Goal: Information Seeking & Learning: Learn about a topic

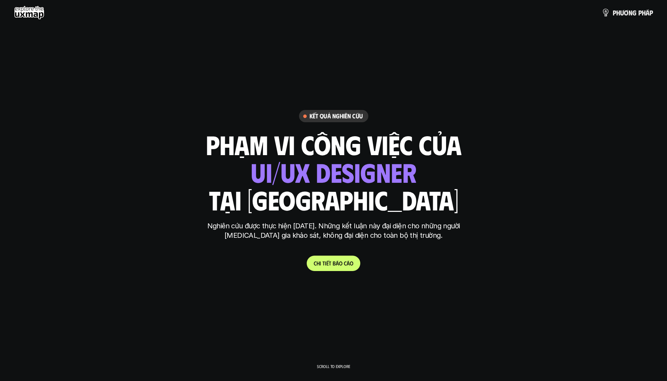
scroll to position [1468, 0]
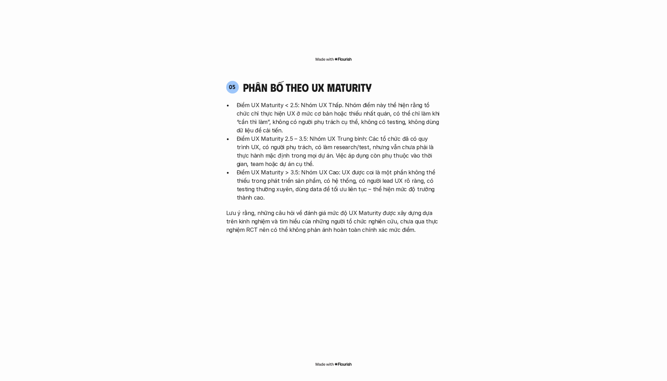
click at [410, 134] on p "Điểm UX Maturity 2.5 – 3.5: Nhóm UX Trung bình: Các tổ chức đã có quy trình UX,…" at bounding box center [339, 151] width 204 height 34
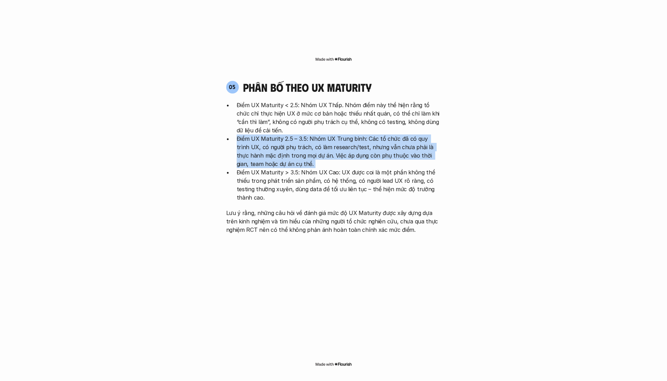
click at [410, 134] on p "Điểm UX Maturity 2.5 – 3.5: Nhóm UX Trung bình: Các tổ chức đã có quy trình UX,…" at bounding box center [339, 151] width 204 height 34
click at [345, 134] on p "Điểm UX Maturity 2.5 – 3.5: Nhóm UX Trung bình: Các tổ chức đã có quy trình UX,…" at bounding box center [339, 151] width 204 height 34
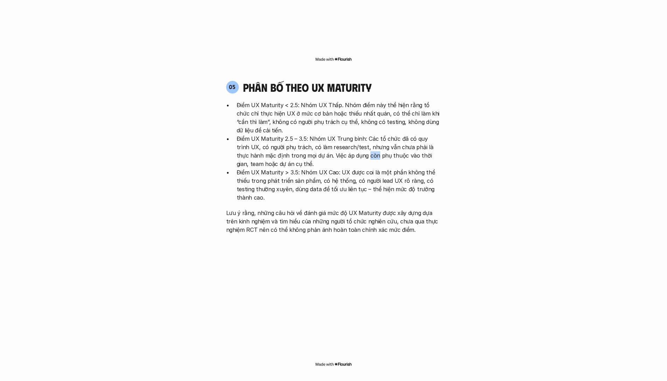
click at [345, 134] on p "Điểm UX Maturity 2.5 – 3.5: Nhóm UX Trung bình: Các tổ chức đã có quy trình UX,…" at bounding box center [339, 151] width 204 height 34
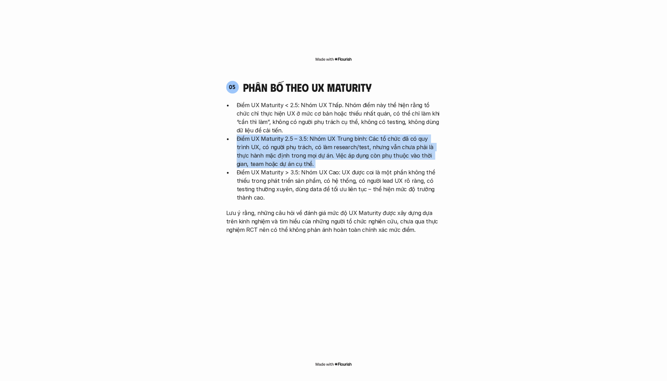
click at [345, 134] on p "Điểm UX Maturity 2.5 – 3.5: Nhóm UX Trung bình: Các tổ chức đã có quy trình UX,…" at bounding box center [339, 151] width 204 height 34
click at [361, 134] on p "Điểm UX Maturity 2.5 – 3.5: Nhóm UX Trung bình: Các tổ chức đã có quy trình UX,…" at bounding box center [339, 151] width 204 height 34
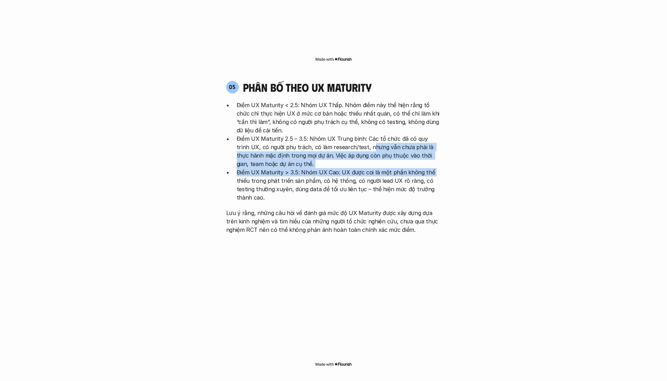
drag, startPoint x: 355, startPoint y: 114, endPoint x: 429, endPoint y: 138, distance: 76.9
click at [429, 138] on ul "Điểm UX Maturity < 2.5: Nhóm UX Thấp. Nhóm điểm này thể hiện rằng tổ chức chỉ t…" at bounding box center [333, 151] width 215 height 101
click at [393, 134] on p "Điểm UX Maturity 2.5 – 3.5: Nhóm UX Trung bình: Các tổ chức đã có quy trình UX,…" at bounding box center [339, 151] width 204 height 34
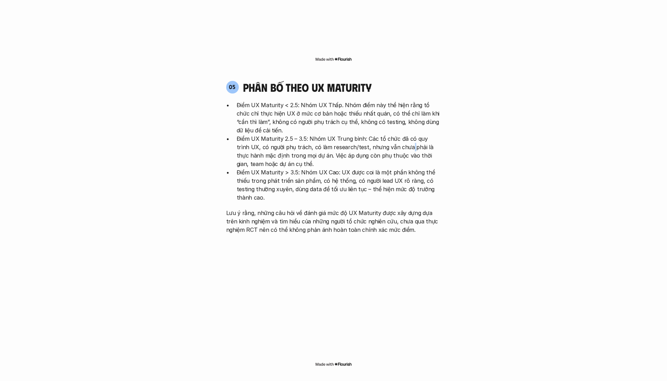
click at [393, 134] on p "Điểm UX Maturity 2.5 – 3.5: Nhóm UX Trung bình: Các tổ chức đã có quy trình UX,…" at bounding box center [339, 151] width 204 height 34
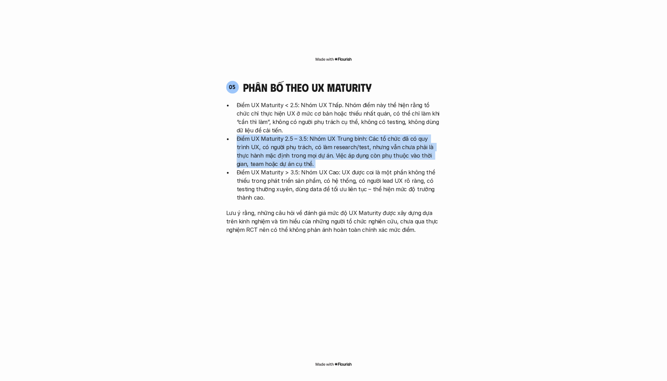
click at [393, 134] on p "Điểm UX Maturity 2.5 – 3.5: Nhóm UX Trung bình: Các tổ chức đã có quy trình UX,…" at bounding box center [339, 151] width 204 height 34
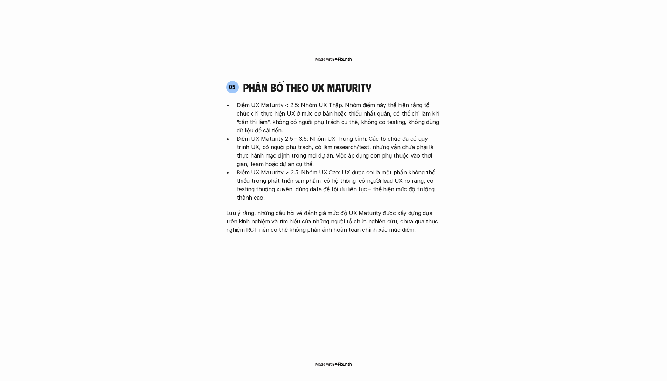
click at [383, 168] on p "Điểm UX Maturity > 3.5: Nhóm UX Cao: UX được coi là một phần không thể thiếu tr…" at bounding box center [339, 185] width 204 height 34
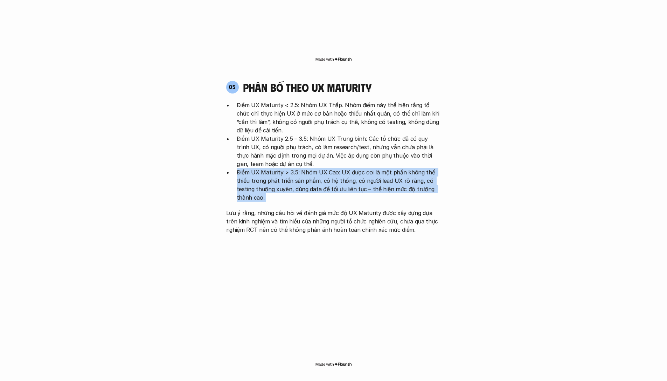
click at [383, 168] on p "Điểm UX Maturity > 3.5: Nhóm UX Cao: UX được coi là một phần không thể thiếu tr…" at bounding box center [339, 185] width 204 height 34
click at [315, 168] on p "Điểm UX Maturity > 3.5: Nhóm UX Cao: UX được coi là một phần không thể thiếu tr…" at bounding box center [339, 185] width 204 height 34
drag, startPoint x: 340, startPoint y: 152, endPoint x: 374, endPoint y: 159, distance: 34.7
click at [374, 168] on p "Điểm UX Maturity > 3.5: Nhóm UX Cao: UX được coi là một phần không thể thiếu tr…" at bounding box center [339, 185] width 204 height 34
click at [371, 168] on p "Điểm UX Maturity > 3.5: Nhóm UX Cao: UX được coi là một phần không thể thiếu tr…" at bounding box center [339, 185] width 204 height 34
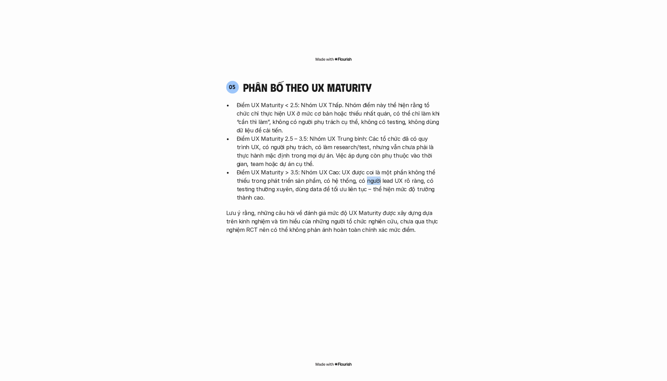
click at [371, 168] on p "Điểm UX Maturity > 3.5: Nhóm UX Cao: UX được coi là một phần không thể thiếu tr…" at bounding box center [339, 185] width 204 height 34
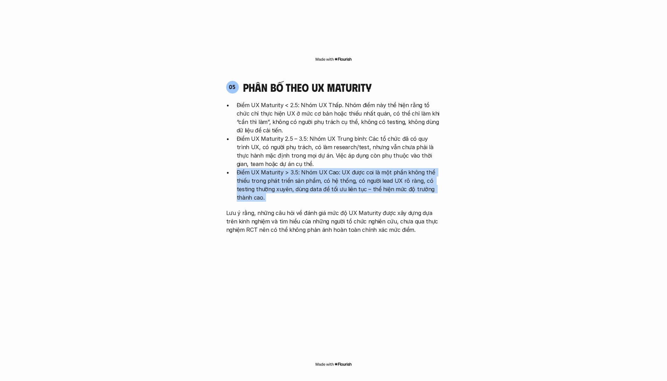
click at [371, 168] on p "Điểm UX Maturity > 3.5: Nhóm UX Cao: UX được coi là một phần không thể thiếu tr…" at bounding box center [339, 185] width 204 height 34
click at [320, 168] on p "Điểm UX Maturity > 3.5: Nhóm UX Cao: UX được coi là một phần không thể thiếu tr…" at bounding box center [339, 185] width 204 height 34
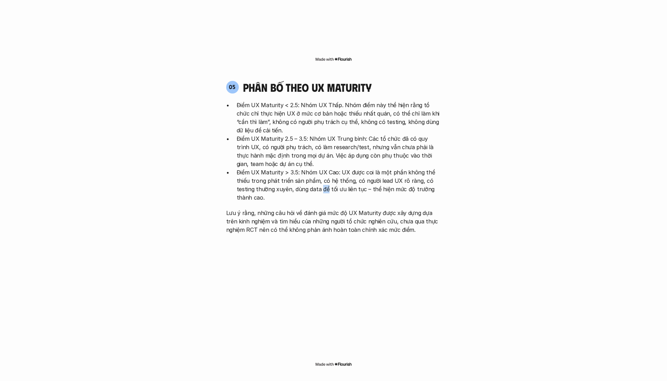
click at [320, 168] on p "Điểm UX Maturity > 3.5: Nhóm UX Cao: UX được coi là một phần không thể thiếu tr…" at bounding box center [339, 185] width 204 height 34
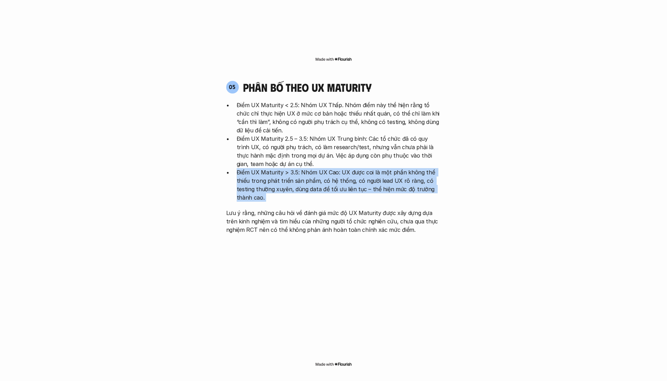
click at [320, 168] on p "Điểm UX Maturity > 3.5: Nhóm UX Cao: UX được coi là một phần không thể thiếu tr…" at bounding box center [339, 185] width 204 height 34
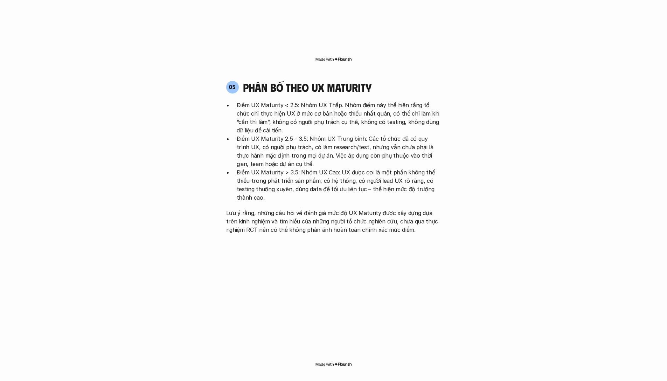
click at [366, 168] on p "Điểm UX Maturity > 3.5: Nhóm UX Cao: UX được coi là một phần không thể thiếu tr…" at bounding box center [339, 185] width 204 height 34
click at [370, 209] on p "Lưu ý rằng, những câu hỏi về đánh giá mức độ UX Maturity được xây dựng dựa trên…" at bounding box center [333, 221] width 215 height 25
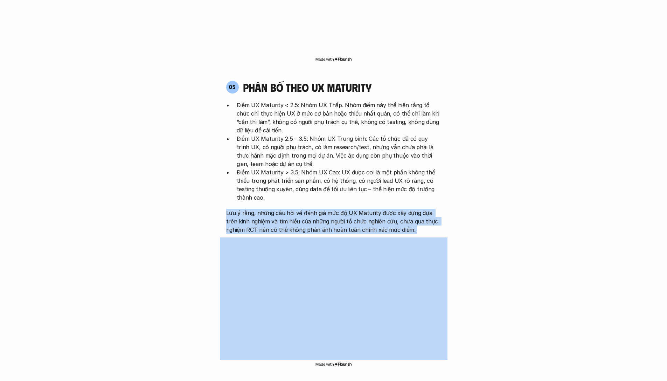
click at [370, 209] on p "Lưu ý rằng, những câu hỏi về đánh giá mức độ UX Maturity được xây dựng dựa trên…" at bounding box center [333, 221] width 215 height 25
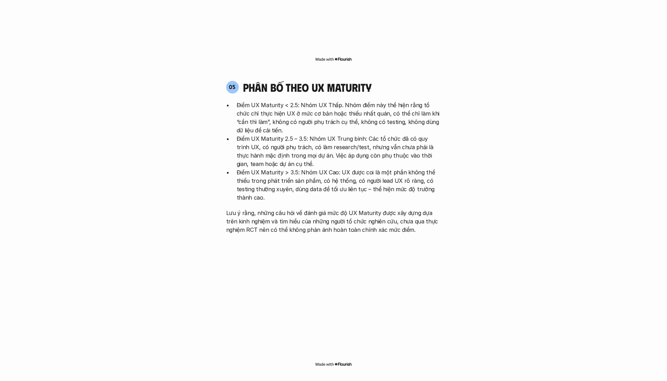
click at [416, 209] on p "Lưu ý rằng, những câu hỏi về đánh giá mức độ UX Maturity được xây dựng dựa trên…" at bounding box center [333, 221] width 215 height 25
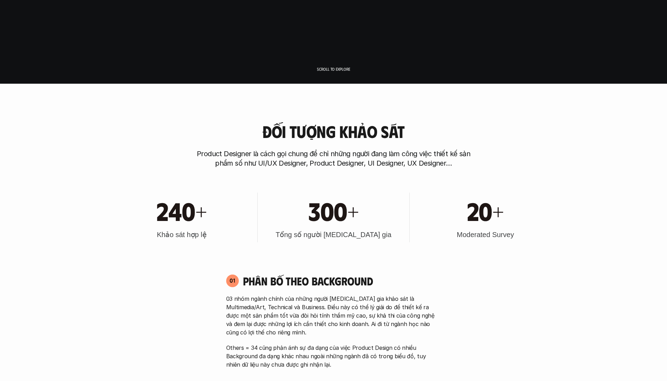
scroll to position [418, 0]
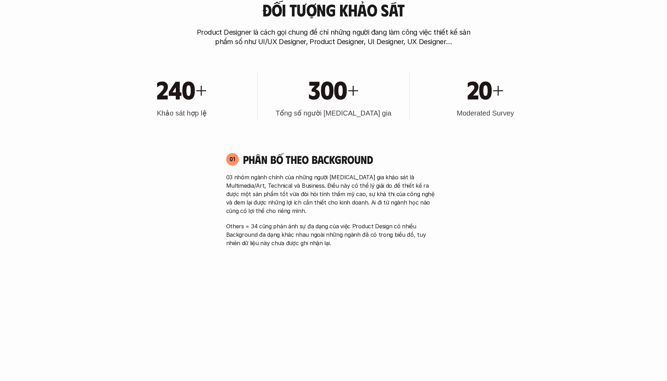
click at [404, 215] on div "03 nhóm ngành chính của những người [MEDICAL_DATA] gia khảo sát là Multimedia/A…" at bounding box center [333, 210] width 215 height 74
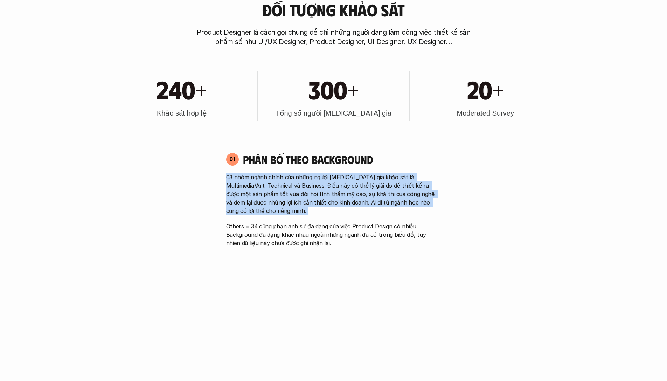
click at [404, 215] on div "03 nhóm ngành chính của những người [MEDICAL_DATA] gia khảo sát là Multimedia/A…" at bounding box center [333, 210] width 215 height 74
click at [419, 191] on p "03 nhóm ngành chính của những người [MEDICAL_DATA] gia khảo sát là Multimedia/A…" at bounding box center [333, 194] width 215 height 42
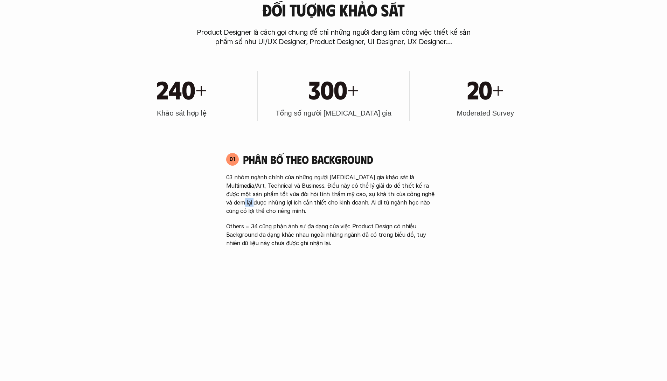
click at [419, 191] on p "03 nhóm ngành chính của những người [MEDICAL_DATA] gia khảo sát là Multimedia/A…" at bounding box center [333, 194] width 215 height 42
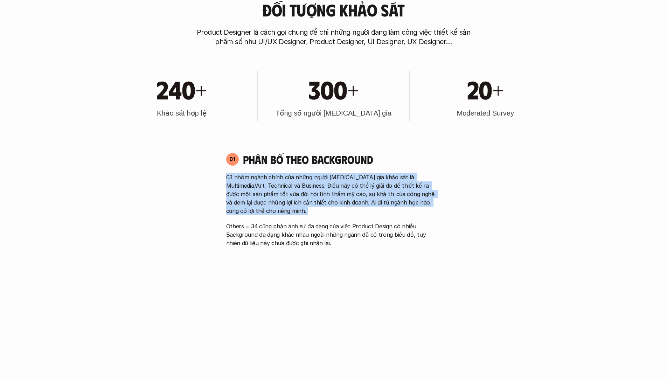
click at [419, 191] on p "03 nhóm ngành chính của những người [MEDICAL_DATA] gia khảo sát là Multimedia/A…" at bounding box center [333, 194] width 215 height 42
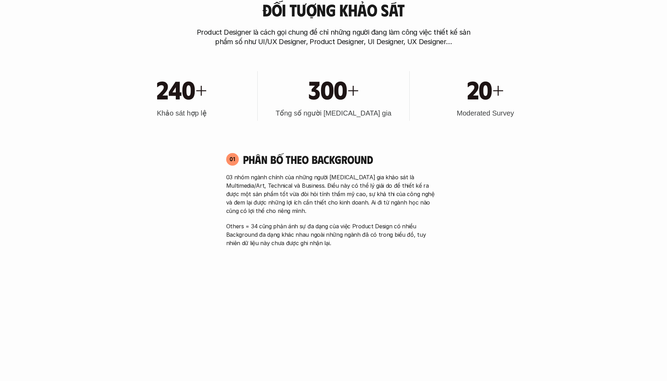
click at [417, 239] on p "Others = 34 cũng phản ánh sự đa dạng của việc Product Design có nhiều Backgroun…" at bounding box center [333, 234] width 215 height 25
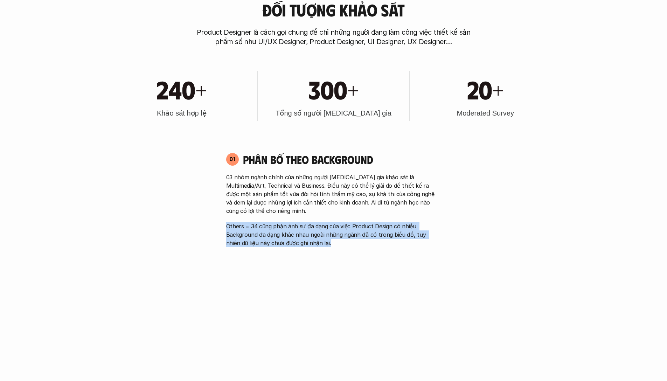
click at [417, 239] on p "Others = 34 cũng phản ánh sự đa dạng của việc Product Design có nhiều Backgroun…" at bounding box center [333, 234] width 215 height 25
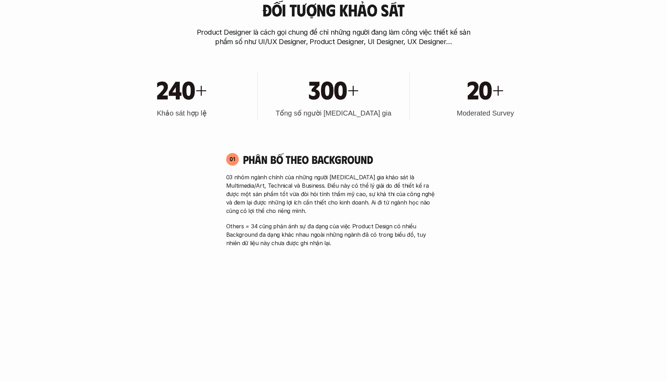
click at [438, 226] on p "Others = 34 cũng phản ánh sự đa dạng của việc Product Design có nhiều Backgroun…" at bounding box center [333, 234] width 215 height 25
click at [336, 191] on p "03 nhóm ngành chính của những người [MEDICAL_DATA] gia khảo sát là Multimedia/A…" at bounding box center [333, 194] width 215 height 42
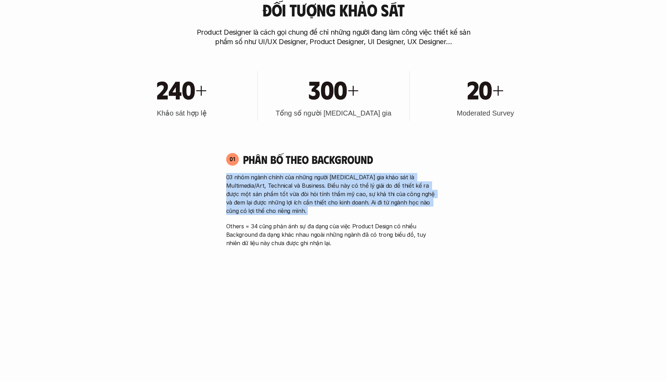
click at [336, 191] on p "03 nhóm ngành chính của những người [MEDICAL_DATA] gia khảo sát là Multimedia/A…" at bounding box center [333, 194] width 215 height 42
click at [339, 204] on p "03 nhóm ngành chính của những người [MEDICAL_DATA] gia khảo sát là Multimedia/A…" at bounding box center [333, 194] width 215 height 42
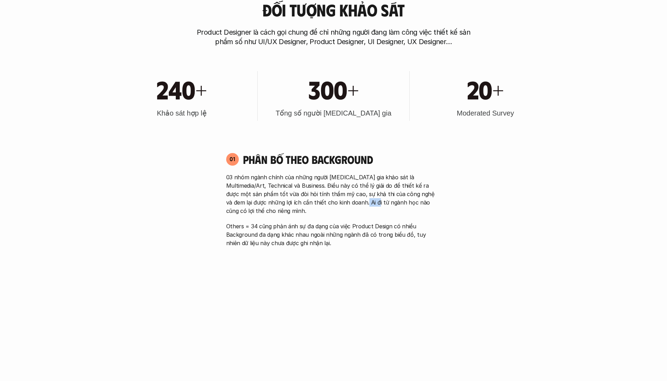
click at [339, 204] on p "03 nhóm ngành chính của những người [MEDICAL_DATA] gia khảo sát là Multimedia/A…" at bounding box center [333, 194] width 215 height 42
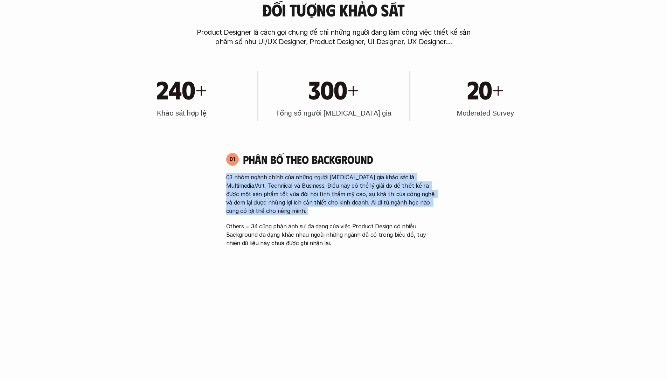
click at [339, 204] on p "03 nhóm ngành chính của những người [MEDICAL_DATA] gia khảo sát là Multimedia/A…" at bounding box center [333, 194] width 215 height 42
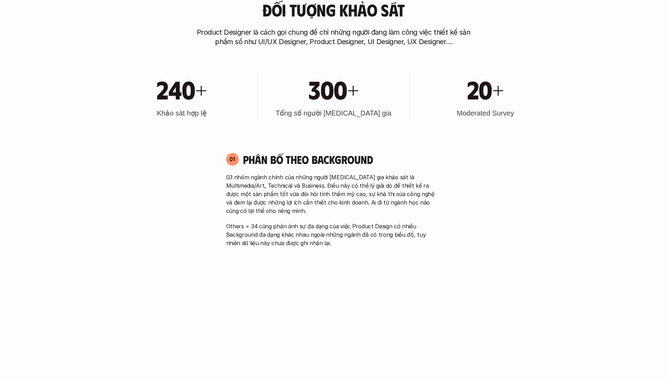
click at [332, 231] on p "Others = 34 cũng phản ánh sự đa dạng của việc Product Design có nhiều Backgroun…" at bounding box center [333, 234] width 215 height 25
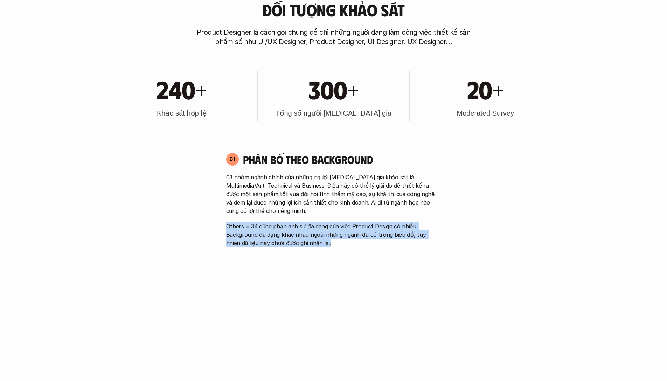
click at [332, 231] on p "Others = 34 cũng phản ánh sự đa dạng của việc Product Design có nhiều Backgroun…" at bounding box center [333, 234] width 215 height 25
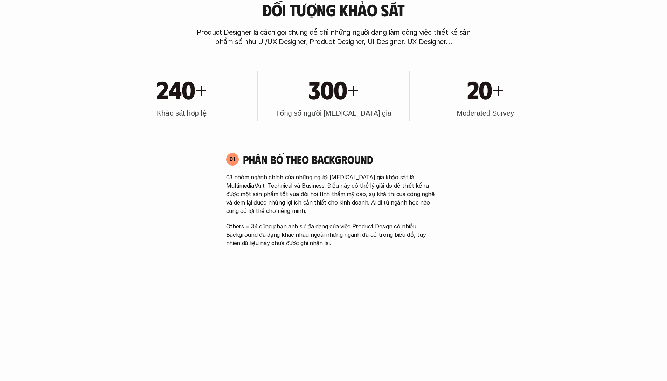
click at [388, 209] on p "03 nhóm ngành chính của những người [MEDICAL_DATA] gia khảo sát là Multimedia/A…" at bounding box center [333, 194] width 215 height 42
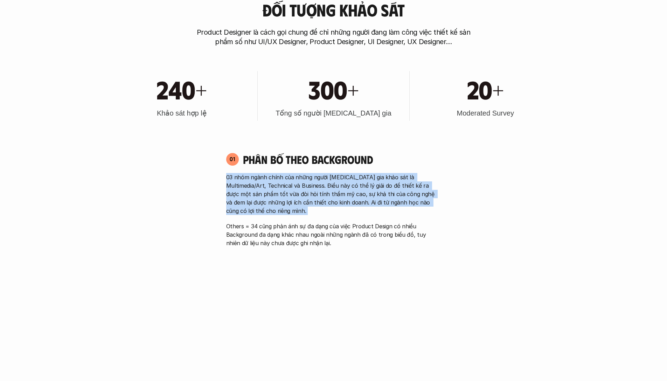
click at [388, 209] on p "03 nhóm ngành chính của những người [MEDICAL_DATA] gia khảo sát là Multimedia/A…" at bounding box center [333, 194] width 215 height 42
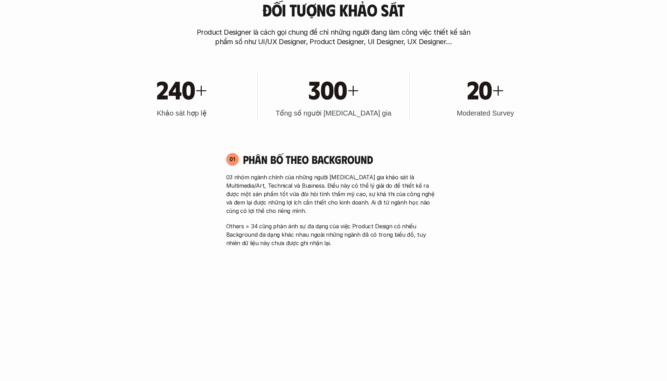
click at [360, 227] on p "Others = 34 cũng phản ánh sự đa dạng của việc Product Design có nhiều Backgroun…" at bounding box center [333, 234] width 215 height 25
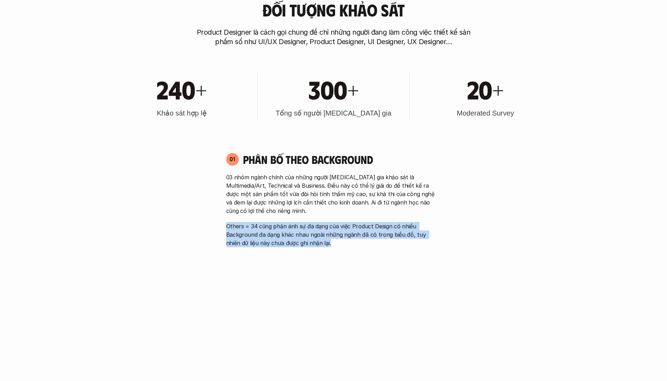
click at [360, 227] on p "Others = 34 cũng phản ánh sự đa dạng của việc Product Design có nhiều Backgroun…" at bounding box center [333, 234] width 215 height 25
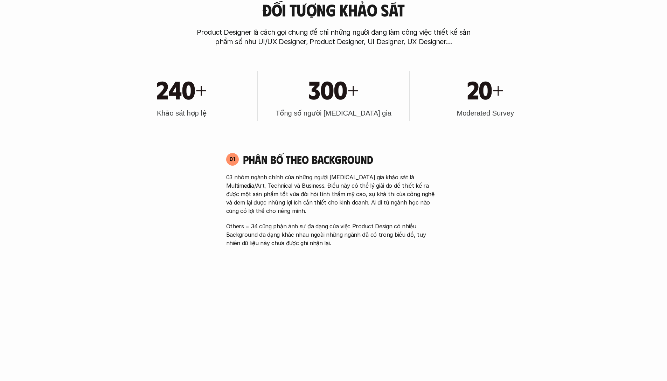
click at [403, 198] on p "03 nhóm ngành chính của những người [MEDICAL_DATA] gia khảo sát là Multimedia/A…" at bounding box center [333, 194] width 215 height 42
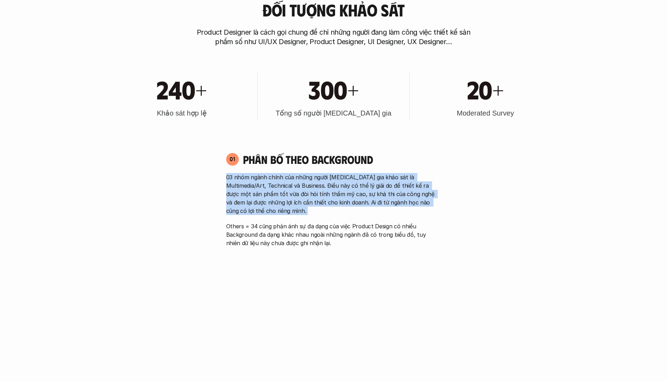
click at [403, 198] on p "03 nhóm ngành chính của những người [MEDICAL_DATA] gia khảo sát là Multimedia/A…" at bounding box center [333, 194] width 215 height 42
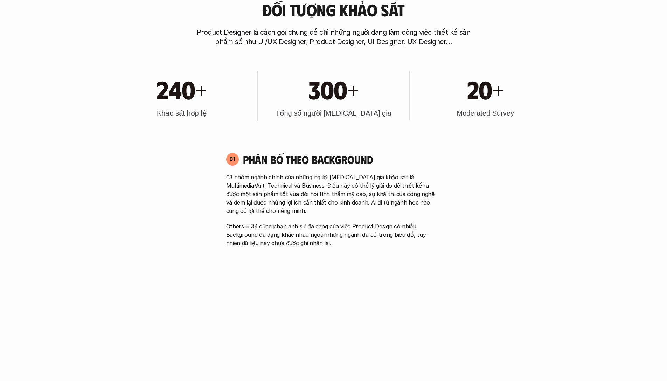
click at [420, 224] on p "Others = 34 cũng phản ánh sự đa dạng của việc Product Design có nhiều Backgroun…" at bounding box center [333, 234] width 215 height 25
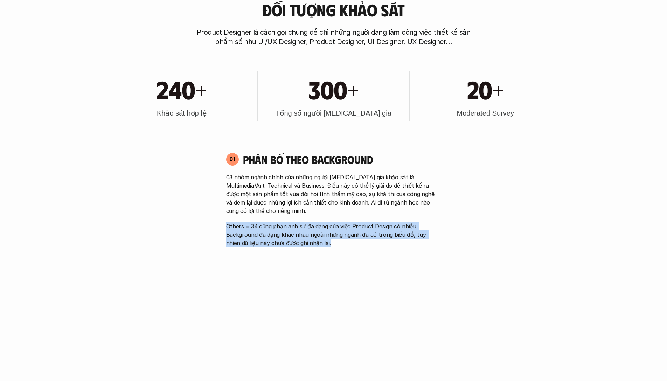
click at [420, 224] on p "Others = 34 cũng phản ánh sự đa dạng của việc Product Design có nhiều Backgroun…" at bounding box center [333, 234] width 215 height 25
click at [435, 239] on p "Others = 34 cũng phản ánh sự đa dạng của việc Product Design có nhiều Backgroun…" at bounding box center [333, 234] width 215 height 25
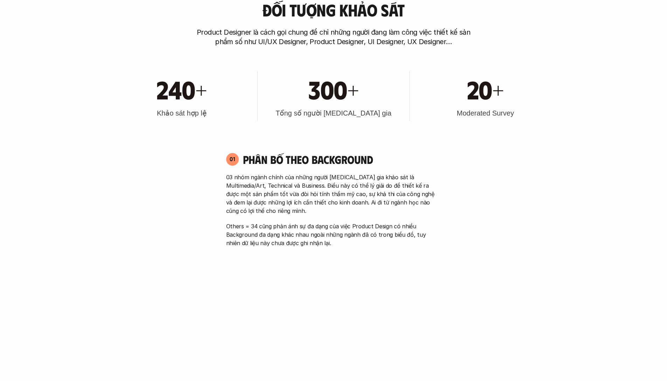
click at [435, 239] on p "Others = 34 cũng phản ánh sự đa dạng của việc Product Design có nhiều Backgroun…" at bounding box center [333, 234] width 215 height 25
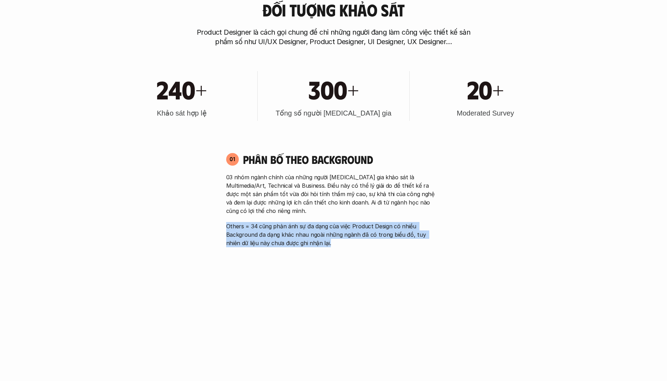
click at [435, 239] on p "Others = 34 cũng phản ánh sự đa dạng của việc Product Design có nhiều Backgroun…" at bounding box center [333, 234] width 215 height 25
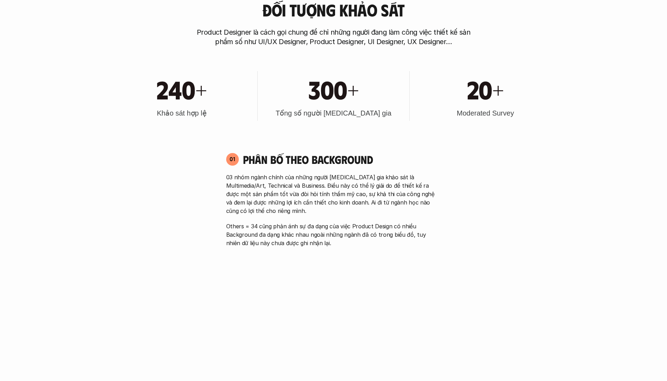
click at [424, 196] on p "03 nhóm ngành chính của những người [MEDICAL_DATA] gia khảo sát là Multimedia/A…" at bounding box center [333, 194] width 215 height 42
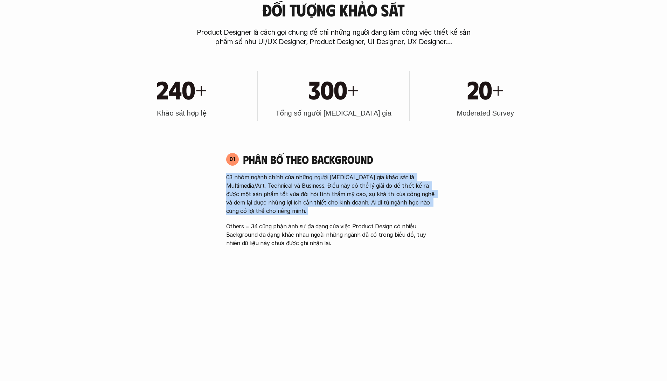
click at [424, 196] on p "03 nhóm ngành chính của những người [MEDICAL_DATA] gia khảo sát là Multimedia/A…" at bounding box center [333, 194] width 215 height 42
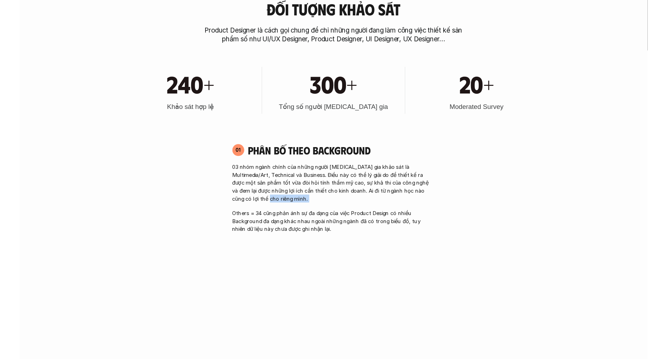
scroll to position [293, 0]
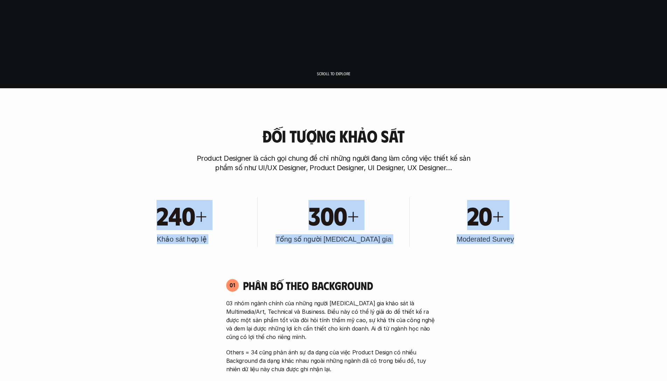
drag, startPoint x: 153, startPoint y: 216, endPoint x: 516, endPoint y: 243, distance: 364.2
click at [516, 243] on div "240+ Khảo sát hợp lệ 300+ Tổng số người [MEDICAL_DATA] gia 20+ Moderated Survey" at bounding box center [334, 221] width 448 height 71
drag, startPoint x: 534, startPoint y: 237, endPoint x: 551, endPoint y: 237, distance: 17.2
click at [534, 237] on div "20+ Moderated Survey" at bounding box center [485, 222] width 145 height 50
drag, startPoint x: 551, startPoint y: 237, endPoint x: 143, endPoint y: 202, distance: 409.1
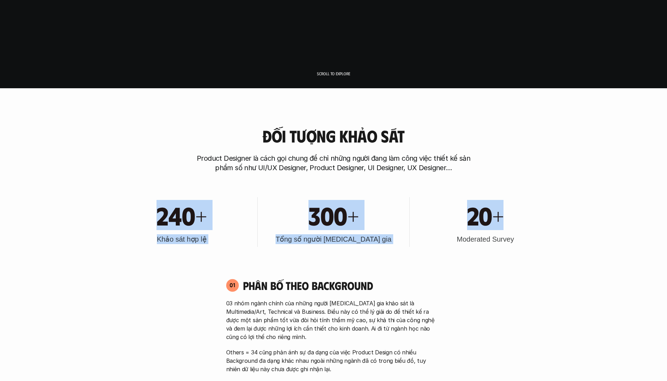
click at [143, 202] on div "240+ Khảo sát hợp lệ 300+ Tổng số người [MEDICAL_DATA] gia 20+ Moderated Survey" at bounding box center [334, 221] width 448 height 71
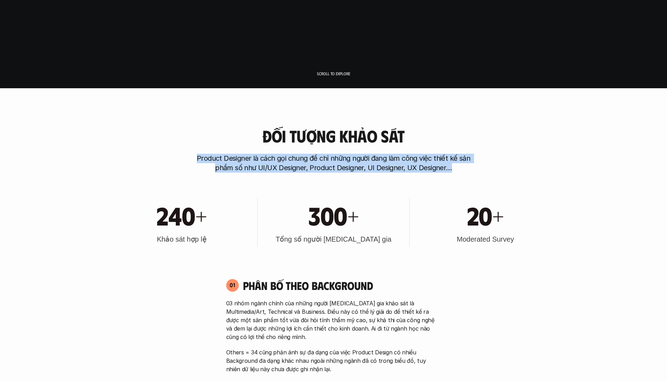
drag, startPoint x: 191, startPoint y: 157, endPoint x: 482, endPoint y: 175, distance: 292.0
click at [408, 160] on p "Product Designer là cách gọi chung để chỉ những người đang làm công việc thiết …" at bounding box center [333, 163] width 280 height 19
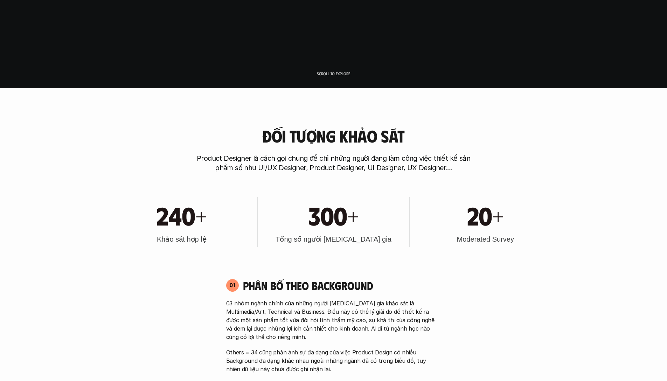
click at [407, 161] on p "Product Designer là cách gọi chung để chỉ những người đang làm công việc thiết …" at bounding box center [333, 163] width 280 height 19
click at [377, 133] on h3 "Đối tượng khảo sát" at bounding box center [333, 136] width 142 height 19
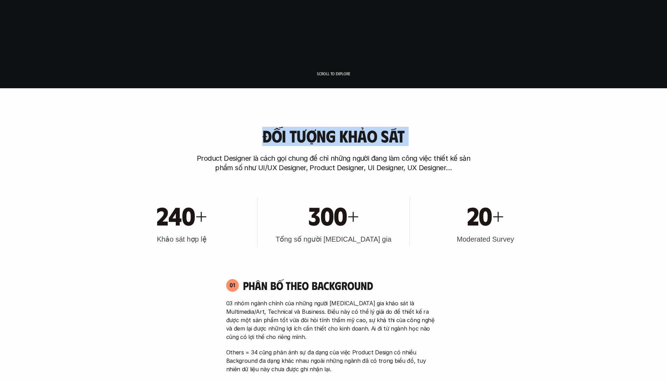
click at [377, 133] on h3 "Đối tượng khảo sát" at bounding box center [333, 136] width 142 height 19
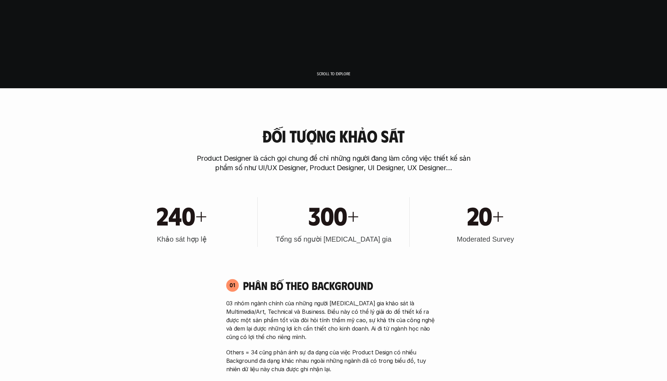
click at [382, 166] on p "Product Designer là cách gọi chung để chỉ những người đang làm công việc thiết …" at bounding box center [333, 163] width 280 height 19
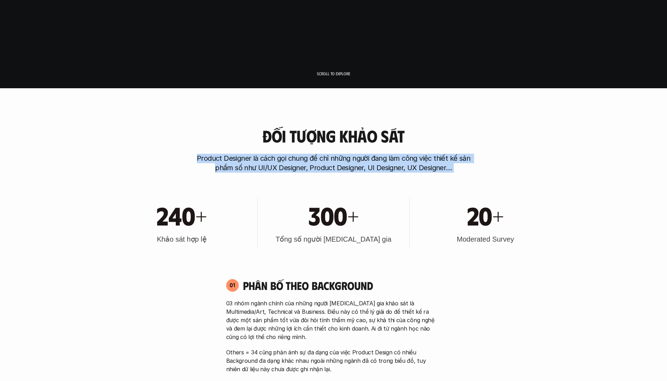
click at [382, 166] on p "Product Designer là cách gọi chung để chỉ những người đang làm công việc thiết …" at bounding box center [333, 163] width 280 height 19
click at [431, 165] on p "Product Designer là cách gọi chung để chỉ những người đang làm công việc thiết …" at bounding box center [333, 163] width 280 height 19
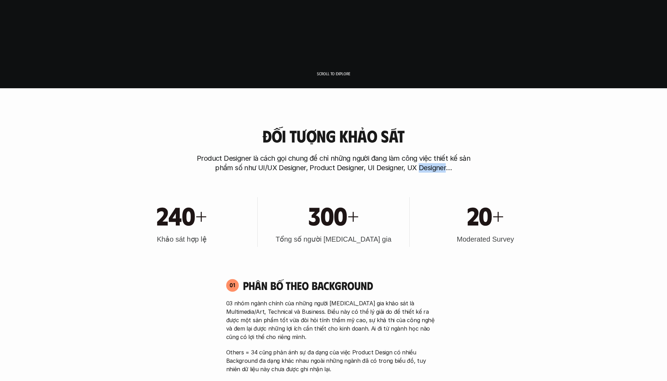
click at [431, 165] on p "Product Designer là cách gọi chung để chỉ những người đang làm công việc thiết …" at bounding box center [333, 163] width 280 height 19
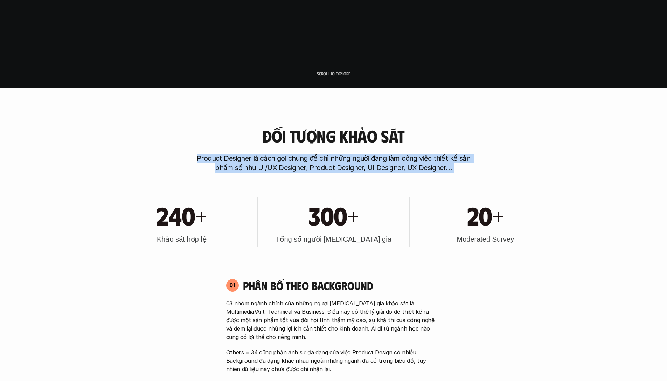
click at [431, 165] on p "Product Designer là cách gọi chung để chỉ những người đang làm công việc thiết …" at bounding box center [333, 163] width 280 height 19
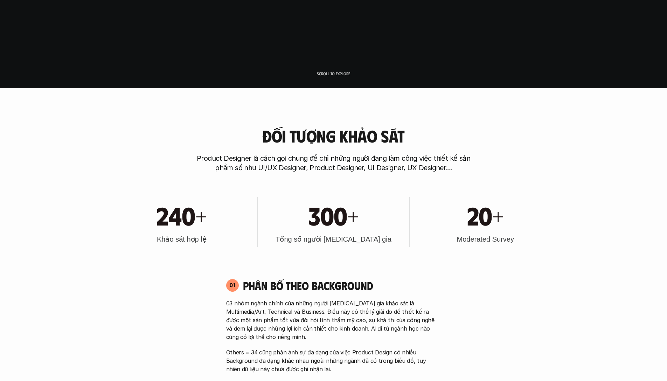
click at [487, 155] on div "Đối tượng khảo sát Product Designer là cách gọi chung để chỉ những người đang l…" at bounding box center [334, 150] width 448 height 46
